Goal: Task Accomplishment & Management: Manage account settings

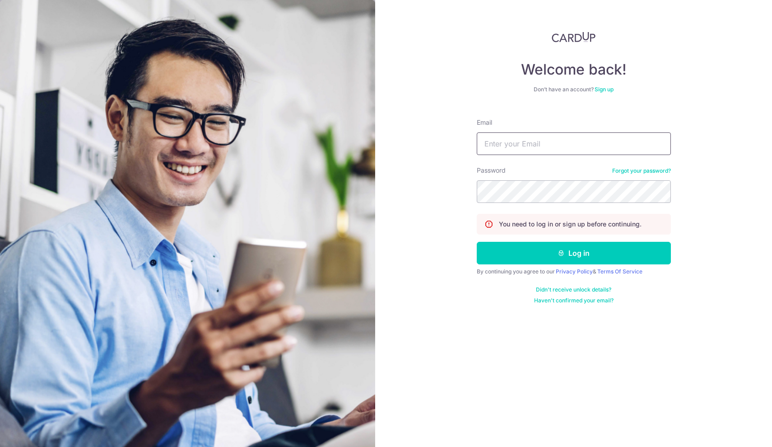
click at [558, 145] on input "Email" at bounding box center [574, 143] width 194 height 23
type input "[EMAIL_ADDRESS][DOMAIN_NAME]"
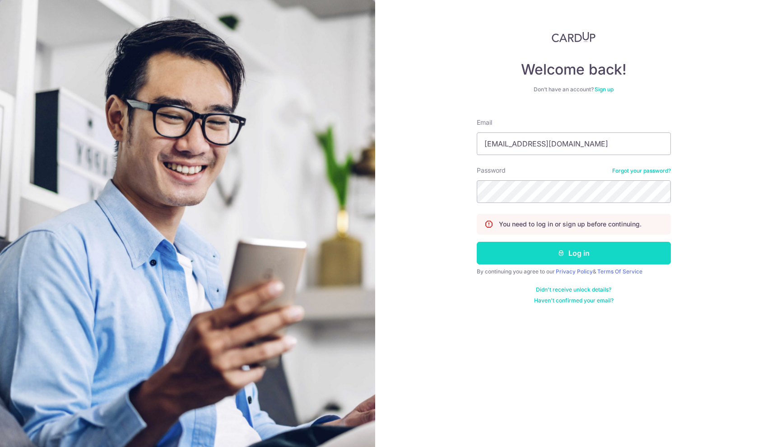
click at [591, 250] on button "Log in" at bounding box center [574, 253] width 194 height 23
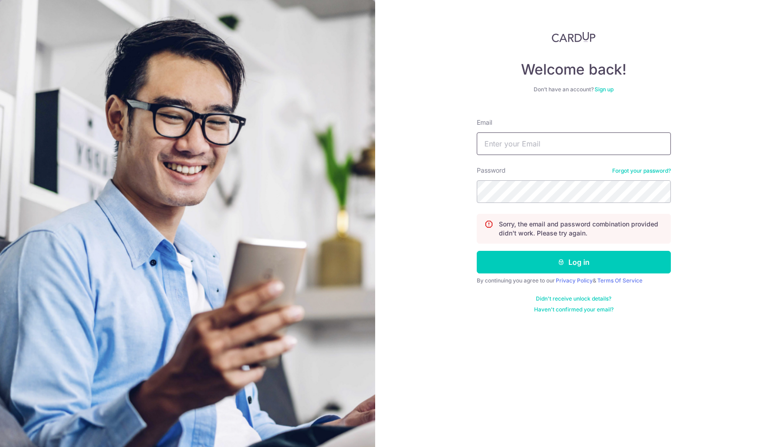
type input "[EMAIL_ADDRESS][DOMAIN_NAME]"
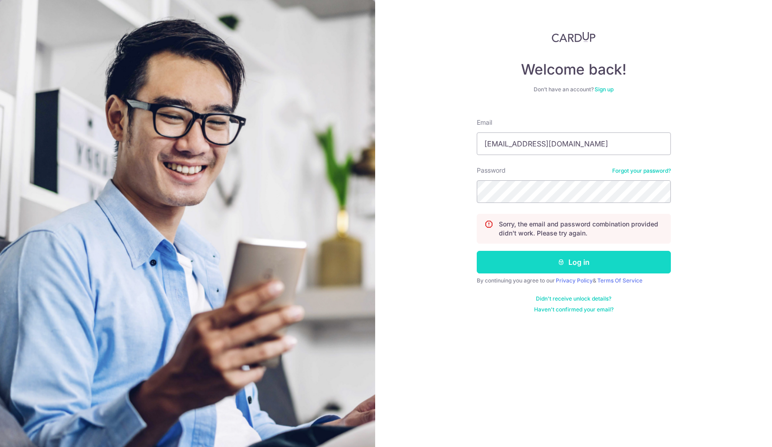
click at [575, 265] on button "Log in" at bounding box center [574, 262] width 194 height 23
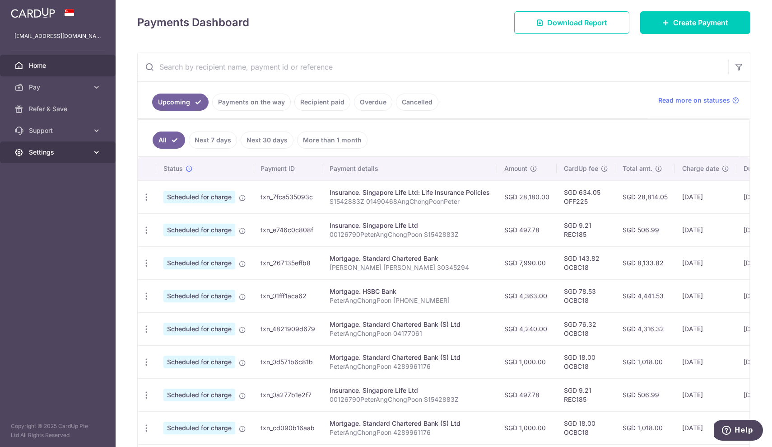
click at [45, 158] on link "Settings" at bounding box center [58, 152] width 116 height 22
click at [44, 193] on span "Logout" at bounding box center [59, 195] width 60 height 9
